Goal: Find specific page/section: Find specific page/section

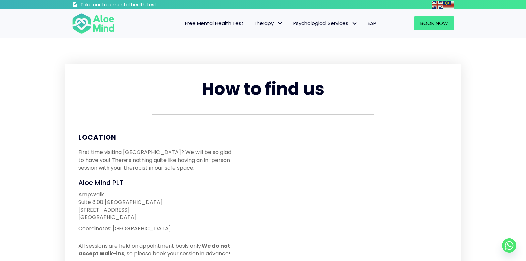
drag, startPoint x: 148, startPoint y: 67, endPoint x: 148, endPoint y: 45, distance: 22.1
click at [148, 67] on div "How to find us Location First time visiting us? We will be so glad to have you!…" at bounding box center [263, 183] width 396 height 238
click at [83, 24] on img at bounding box center [93, 24] width 43 height 22
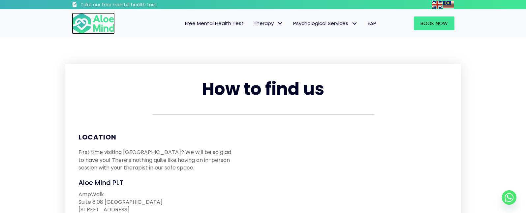
click at [81, 20] on img at bounding box center [93, 24] width 43 height 22
